Goal: Navigation & Orientation: Find specific page/section

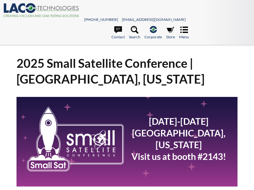
select select "Language Translate Widget"
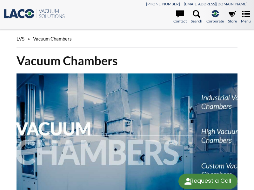
select select "Language Translate Widget"
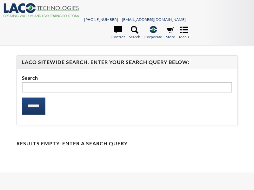
select select "Language Translate Widget"
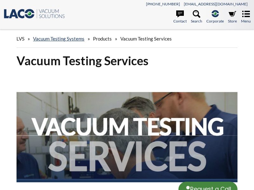
select select "Language Translate Widget"
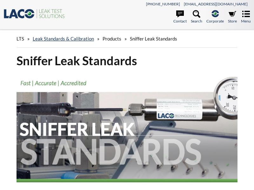
select select "Language Translate Widget"
